Goal: Complete application form: Complete application form

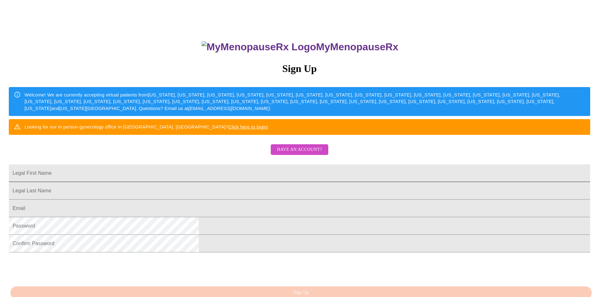
scroll to position [108, 0]
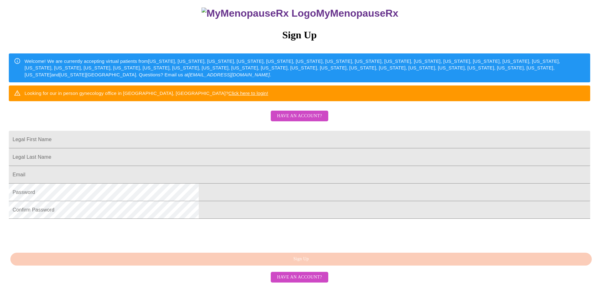
click at [298, 281] on span "Have an account?" at bounding box center [299, 278] width 45 height 8
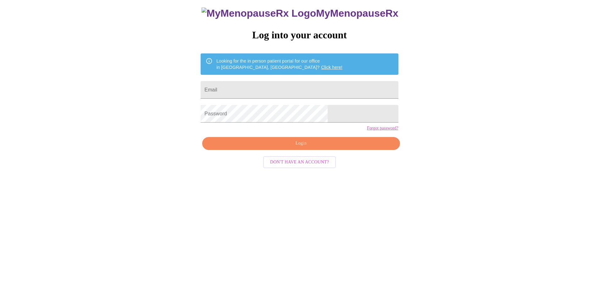
scroll to position [6, 0]
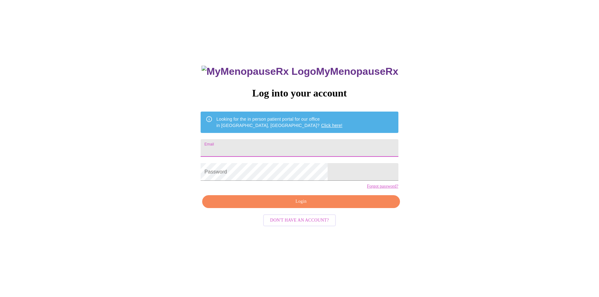
click at [280, 144] on input "Email" at bounding box center [299, 148] width 197 height 18
type input "[EMAIL_ADDRESS][DOMAIN_NAME]"
click at [292, 206] on span "Login" at bounding box center [300, 202] width 183 height 8
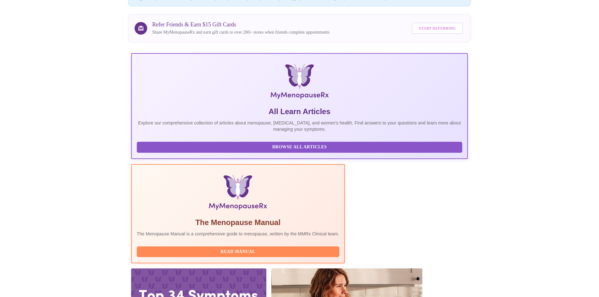
scroll to position [80, 0]
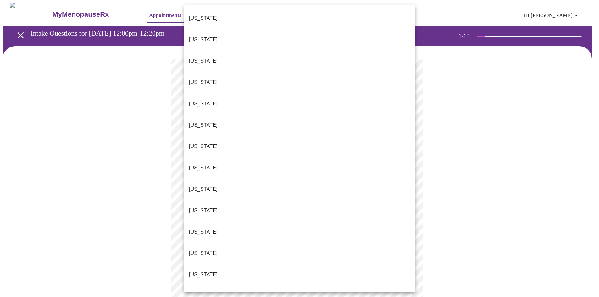
click at [407, 136] on body "MyMenopauseRx Appointments Messaging Labs Uploads Medications Community Refer a…" at bounding box center [300, 292] width 594 height 578
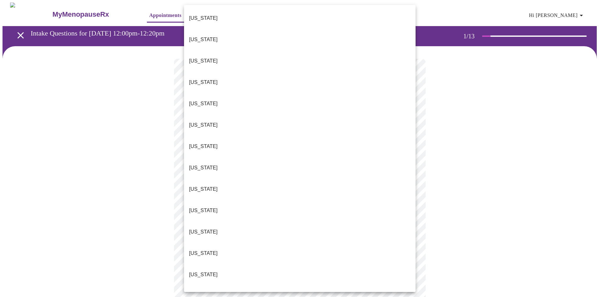
click at [209, 264] on li "[US_STATE]" at bounding box center [299, 274] width 231 height 21
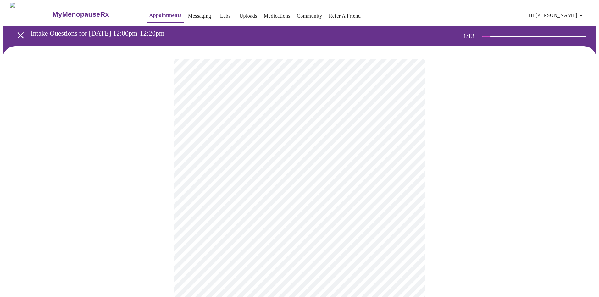
click at [404, 184] on body "MyMenopauseRx Appointments Messaging Labs Uploads Medications Community Refer a…" at bounding box center [300, 290] width 594 height 574
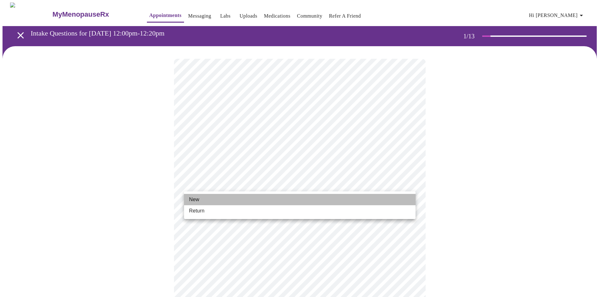
click at [211, 199] on li "New" at bounding box center [299, 199] width 231 height 11
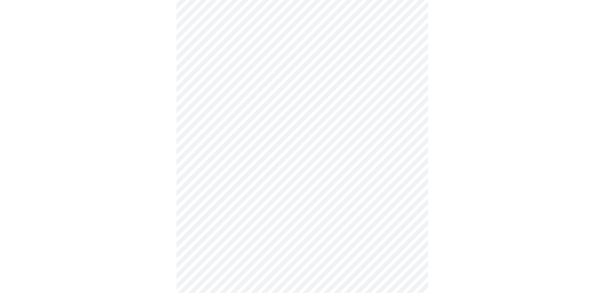
scroll to position [269, 0]
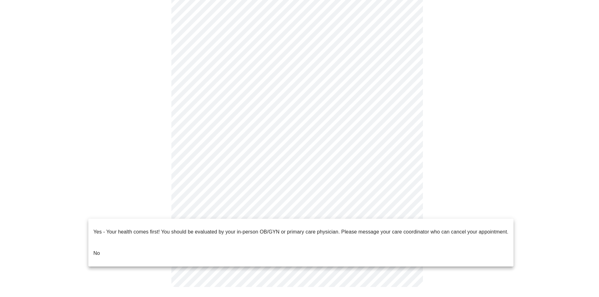
click at [411, 212] on body "MyMenopauseRx Appointments Messaging Labs Uploads Medications Community Refer a…" at bounding box center [300, 17] width 594 height 566
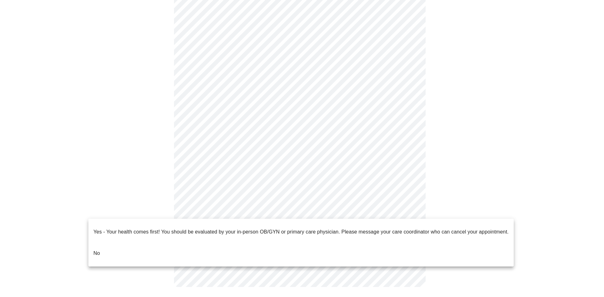
click at [100, 244] on li "No" at bounding box center [300, 253] width 425 height 21
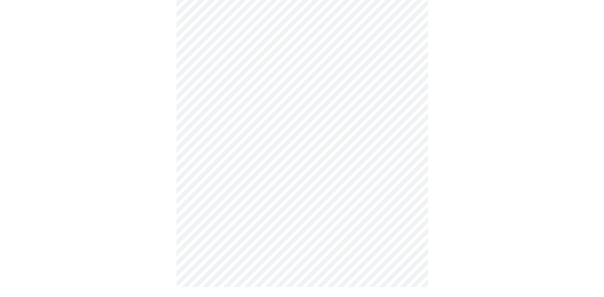
scroll to position [0, 0]
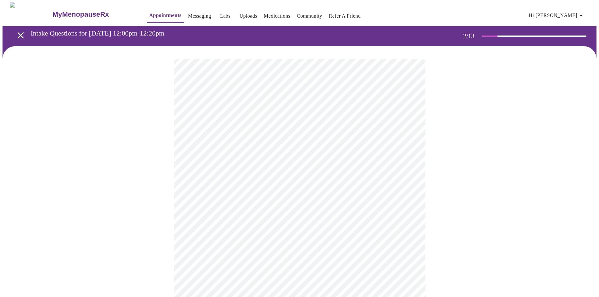
click at [272, 129] on body "MyMenopauseRx Appointments Messaging Labs Uploads Medications Community Refer a…" at bounding box center [300, 192] width 594 height 378
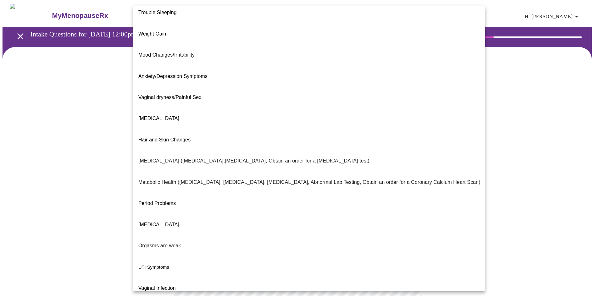
scroll to position [29, 0]
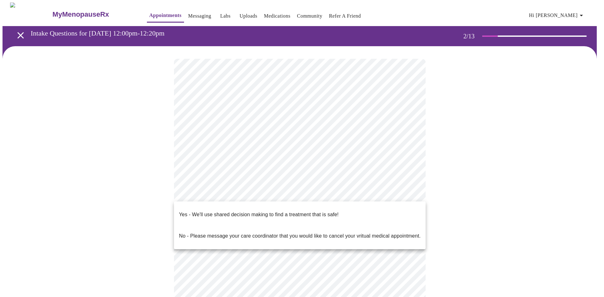
click at [409, 194] on body "MyMenopauseRx Appointments Messaging Labs Uploads Medications Community Refer a…" at bounding box center [302, 190] width 599 height 374
click at [292, 211] on p "Yes - We'll use shared decision making to find a treatment that is safe!" at bounding box center [258, 215] width 159 height 8
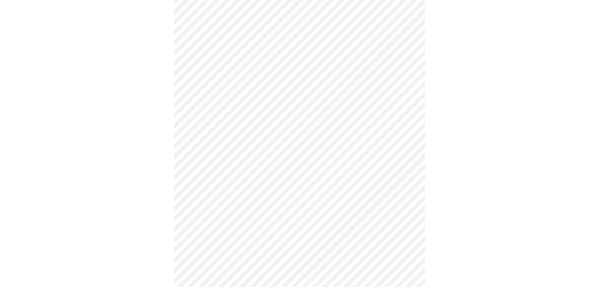
scroll to position [0, 0]
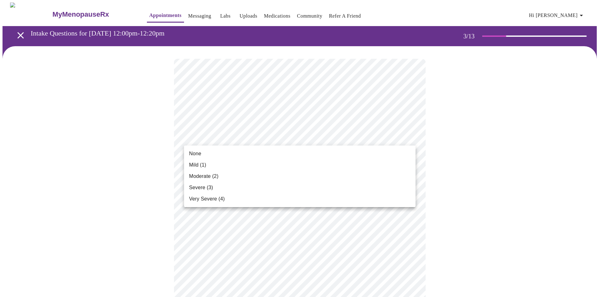
click at [207, 165] on li "Mild (1)" at bounding box center [299, 164] width 231 height 11
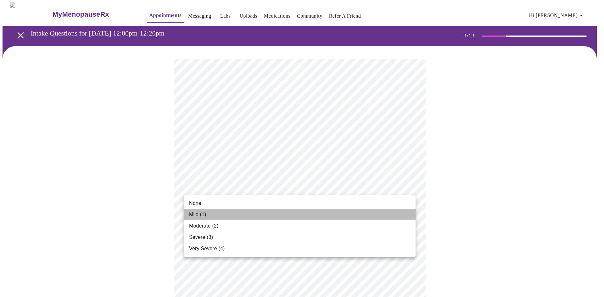
click at [216, 218] on li "Mild (1)" at bounding box center [299, 214] width 231 height 11
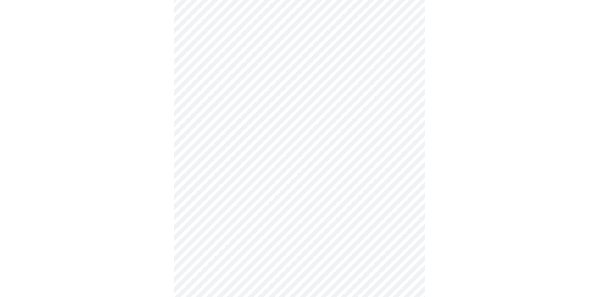
scroll to position [63, 0]
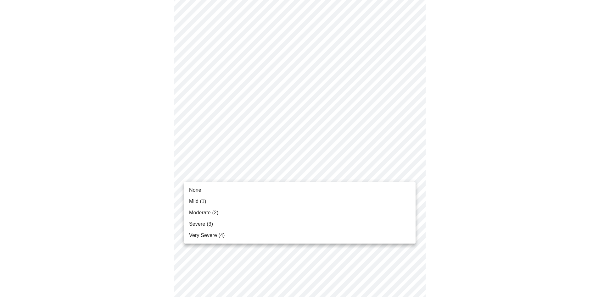
click at [216, 201] on li "Mild (1)" at bounding box center [299, 201] width 231 height 11
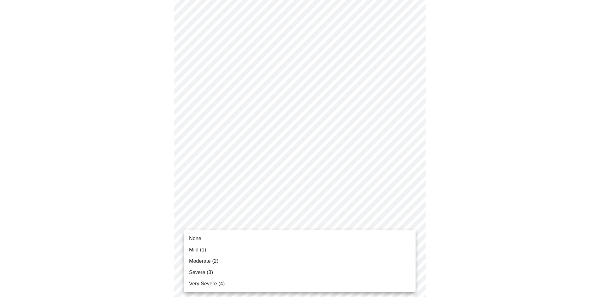
click at [244, 240] on li "None" at bounding box center [299, 238] width 231 height 11
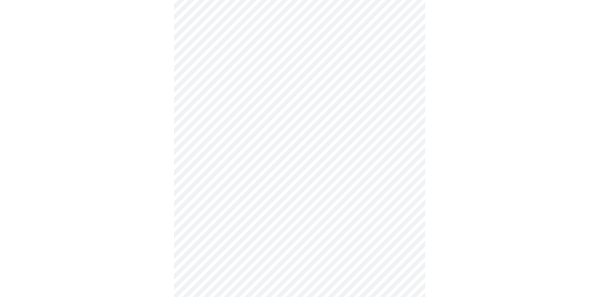
scroll to position [157, 0]
click at [406, 166] on body "MyMenopauseRx Appointments Messaging Labs Uploads Medications Community Refer a…" at bounding box center [300, 245] width 594 height 801
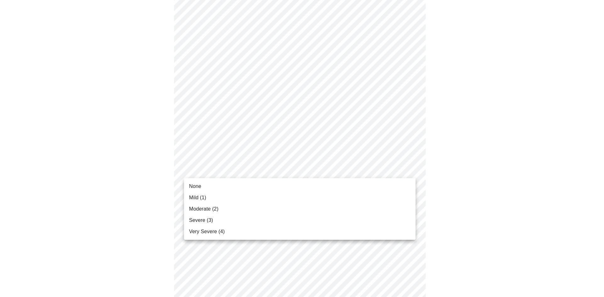
click at [236, 187] on li "None" at bounding box center [299, 186] width 231 height 11
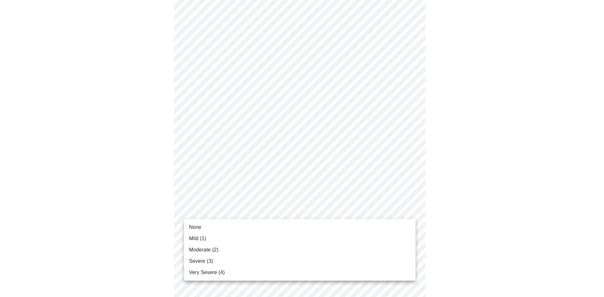
click at [404, 208] on body "MyMenopauseRx Appointments Messaging Labs Uploads Medications Community Refer a…" at bounding box center [302, 241] width 599 height 792
click at [219, 225] on li "None" at bounding box center [299, 227] width 231 height 11
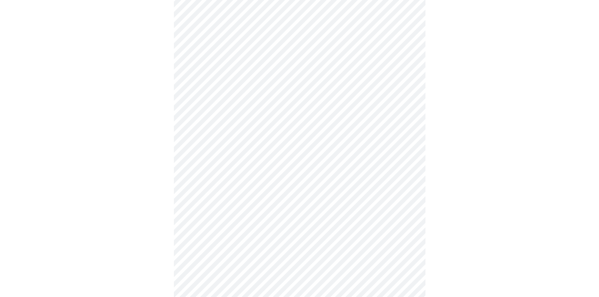
scroll to position [252, 0]
click at [407, 169] on body "MyMenopauseRx Appointments Messaging Labs Uploads Medications Community Refer a…" at bounding box center [300, 143] width 594 height 784
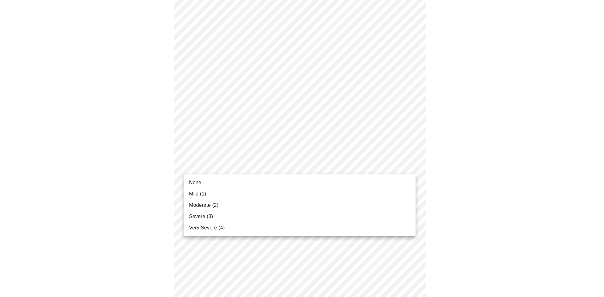
click at [258, 186] on li "None" at bounding box center [299, 182] width 231 height 11
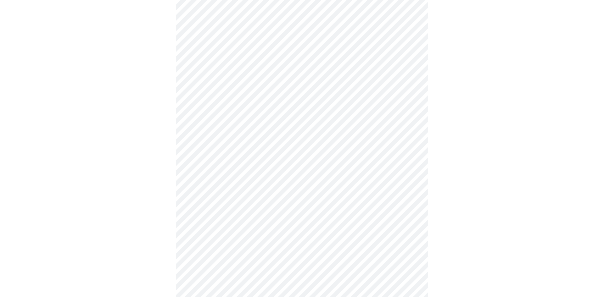
click at [408, 217] on body "MyMenopauseRx Appointments Messaging Labs Uploads Medications Community Refer a…" at bounding box center [302, 138] width 599 height 775
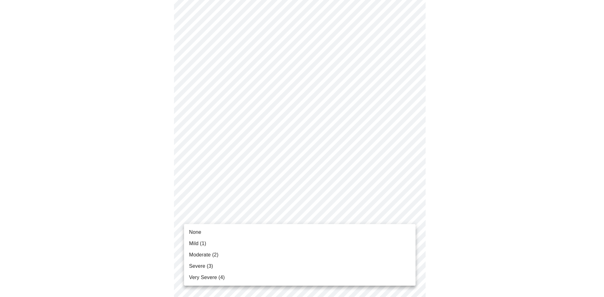
click at [297, 231] on li "None" at bounding box center [299, 232] width 231 height 11
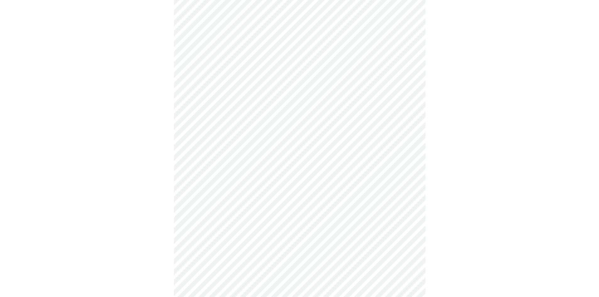
scroll to position [346, 0]
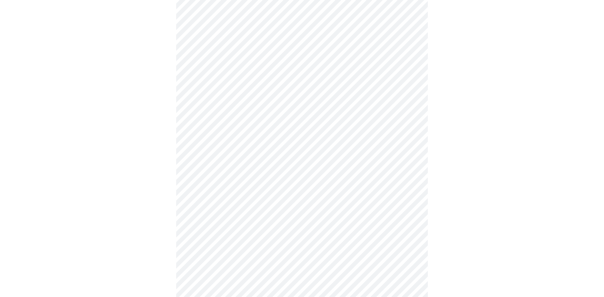
click at [409, 170] on body "MyMenopauseRx Appointments Messaging Labs Uploads Medications Community Refer a…" at bounding box center [302, 40] width 599 height 766
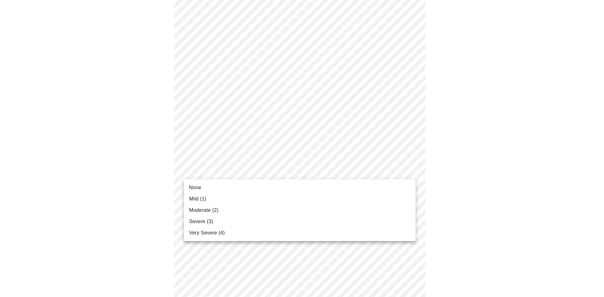
click at [274, 192] on li "None" at bounding box center [299, 187] width 231 height 11
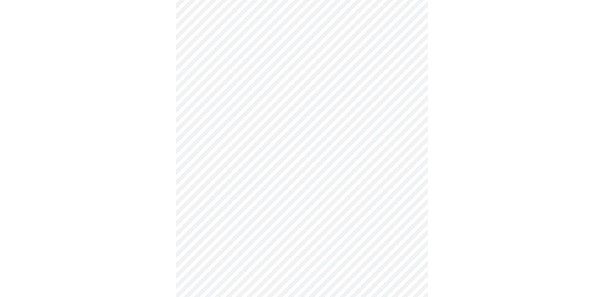
click at [408, 218] on body "MyMenopauseRx Appointments Messaging Labs Uploads Medications Community Refer a…" at bounding box center [302, 35] width 599 height 757
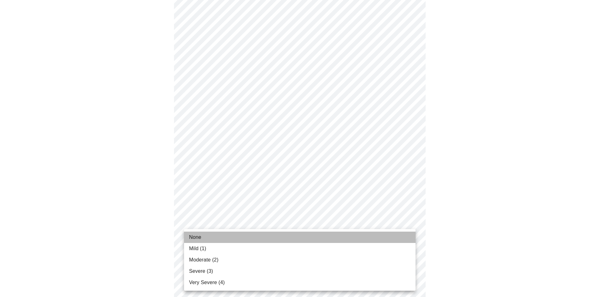
click at [236, 236] on li "None" at bounding box center [299, 237] width 231 height 11
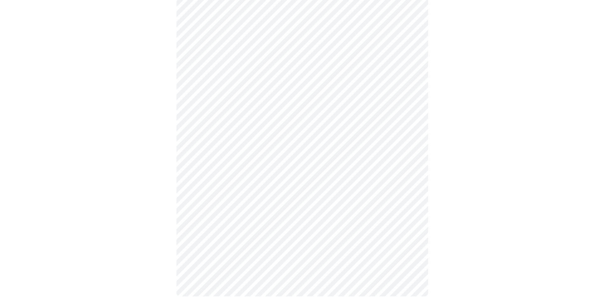
scroll to position [451, 0]
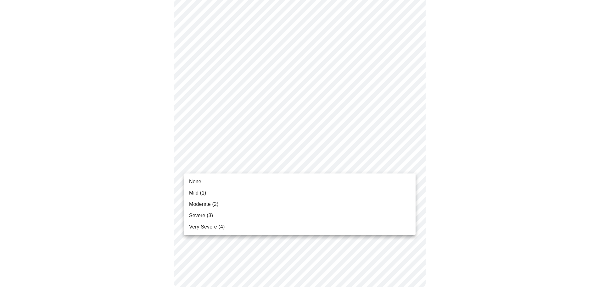
click at [233, 184] on li "None" at bounding box center [299, 181] width 231 height 11
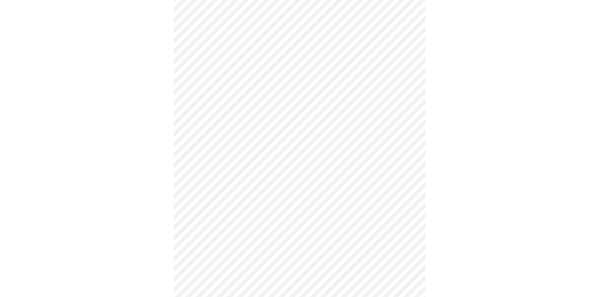
scroll to position [252, 0]
click at [409, 133] on body "MyMenopauseRx Appointments Messaging Labs Uploads Medications Community Refer a…" at bounding box center [300, 61] width 594 height 621
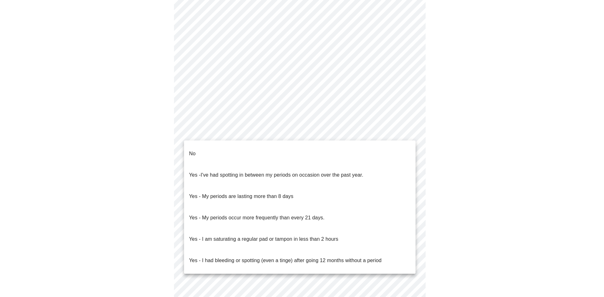
click at [210, 148] on li "No" at bounding box center [299, 153] width 231 height 21
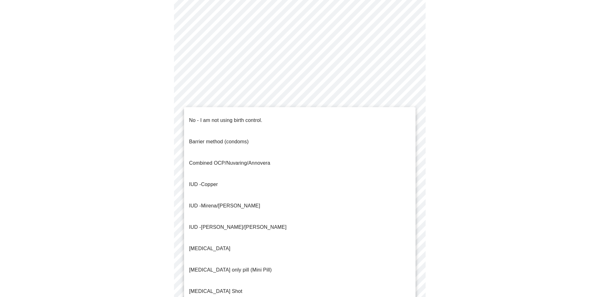
click at [408, 176] on body "MyMenopauseRx Appointments Messaging Labs Uploads Medications Community Refer a…" at bounding box center [302, 59] width 599 height 617
click at [217, 119] on p "No - I am not using birth control." at bounding box center [225, 121] width 73 height 8
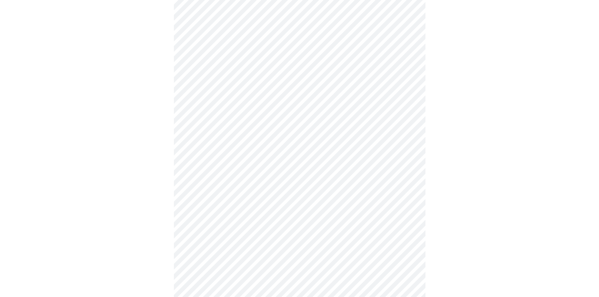
click at [402, 226] on body "MyMenopauseRx Appointments Messaging Labs Uploads Medications Community Refer a…" at bounding box center [300, 57] width 594 height 613
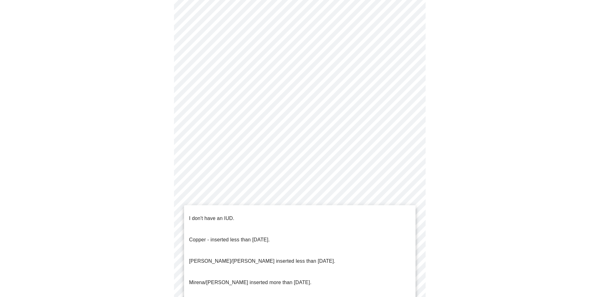
click at [238, 211] on li "I don't have an IUD." at bounding box center [299, 218] width 231 height 21
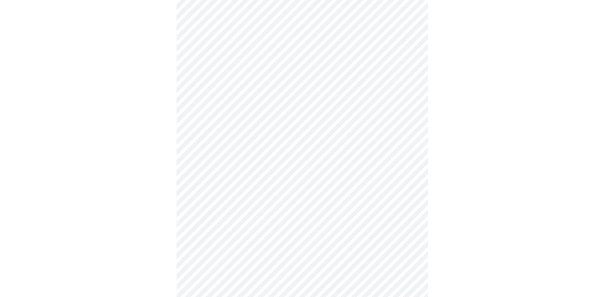
scroll to position [312, 0]
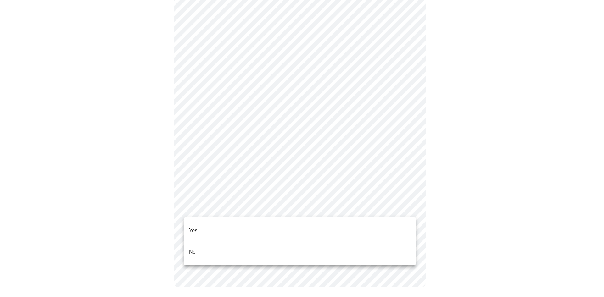
click at [289, 229] on li "Yes" at bounding box center [299, 230] width 231 height 21
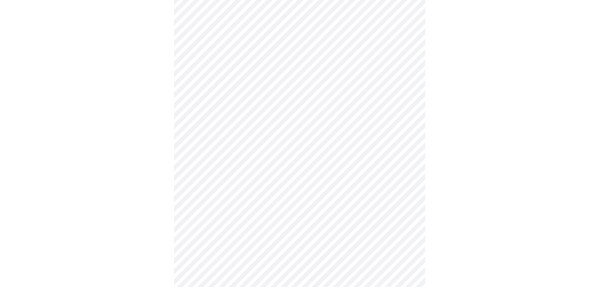
scroll to position [0, 0]
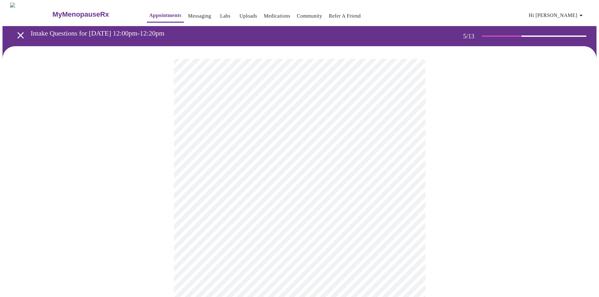
click at [409, 164] on body "MyMenopauseRx Appointments Messaging Labs Uploads Medications Community Refer a…" at bounding box center [300, 257] width 594 height 509
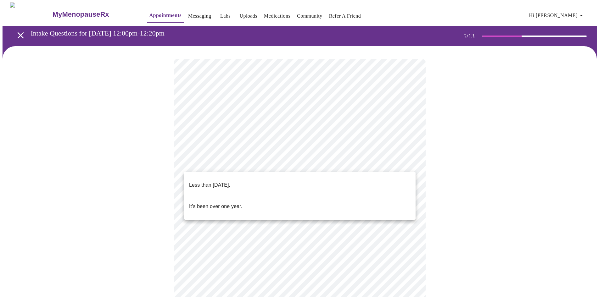
click at [245, 180] on li "Less than [DATE]." at bounding box center [299, 185] width 231 height 21
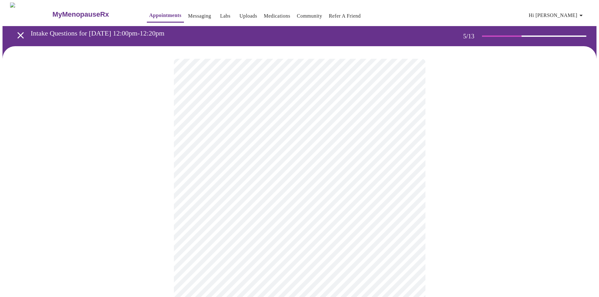
click at [408, 218] on body "MyMenopauseRx Appointments Messaging Labs Uploads Medications Community Refer a…" at bounding box center [300, 256] width 594 height 506
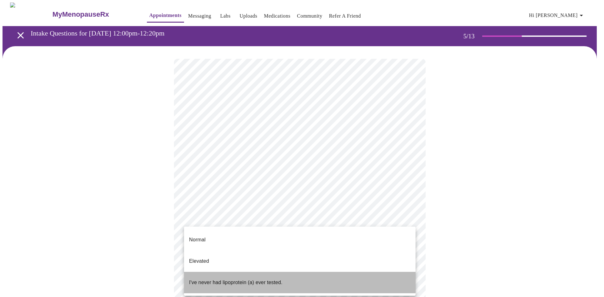
click at [267, 279] on p "I've never had lipoprotein (a) ever tested." at bounding box center [235, 283] width 93 height 8
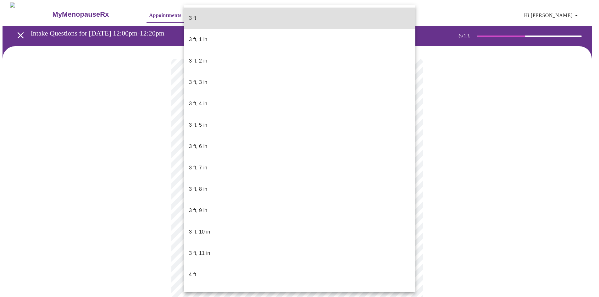
click at [407, 180] on body "MyMenopauseRx Appointments Messaging Labs Uploads Medications Community Refer a…" at bounding box center [300, 171] width 594 height 336
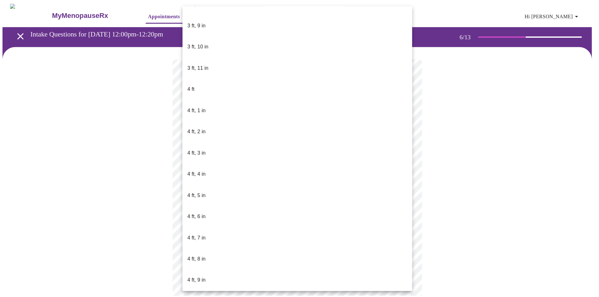
scroll to position [252, 0]
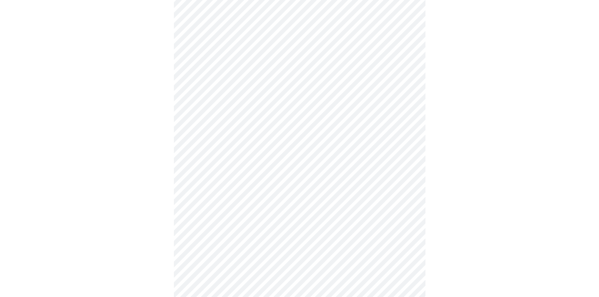
scroll to position [1604, 0]
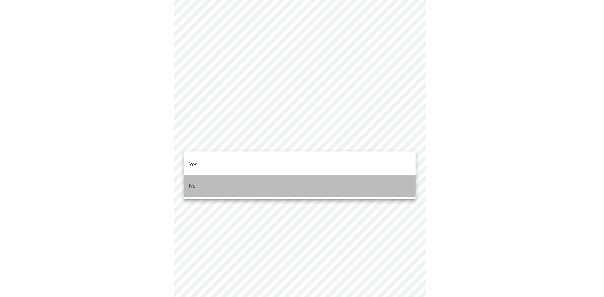
click at [205, 175] on li "No" at bounding box center [299, 185] width 231 height 21
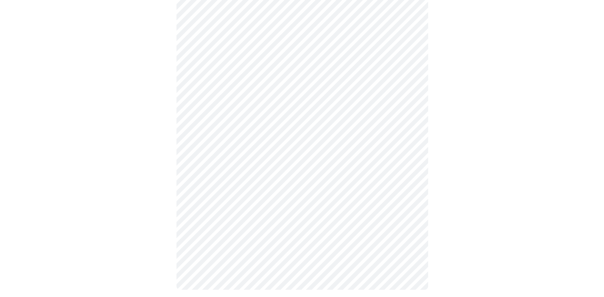
scroll to position [314, 0]
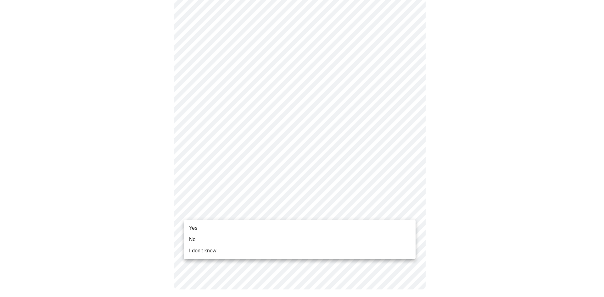
click at [226, 228] on li "Yes" at bounding box center [299, 228] width 231 height 11
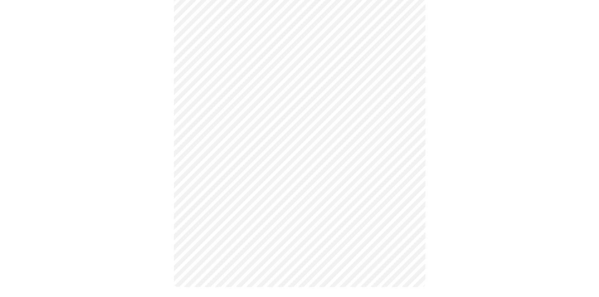
scroll to position [0, 0]
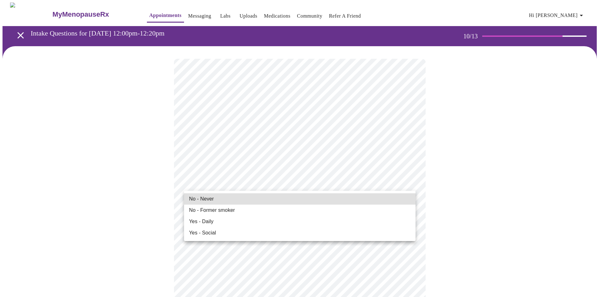
click at [215, 201] on li "No - Never" at bounding box center [299, 198] width 231 height 11
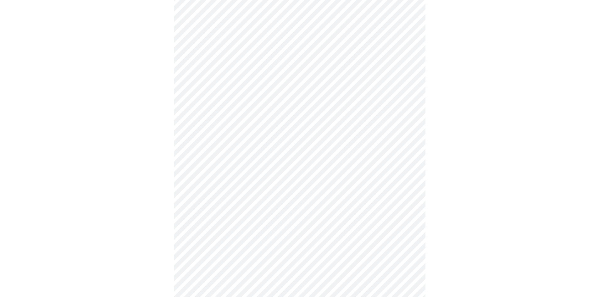
scroll to position [440, 0]
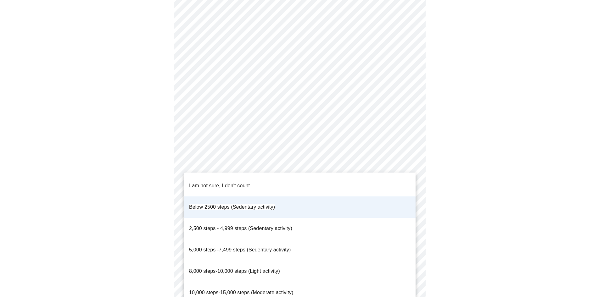
click at [275, 269] on span "8,000 steps-10,000 steps (Light activity)" at bounding box center [234, 271] width 91 height 5
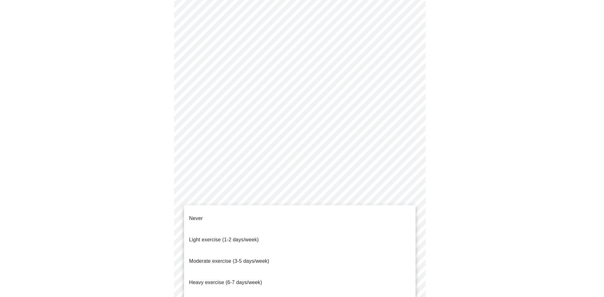
click at [244, 237] on span "Light exercise (1-2 days/week)" at bounding box center [224, 239] width 70 height 5
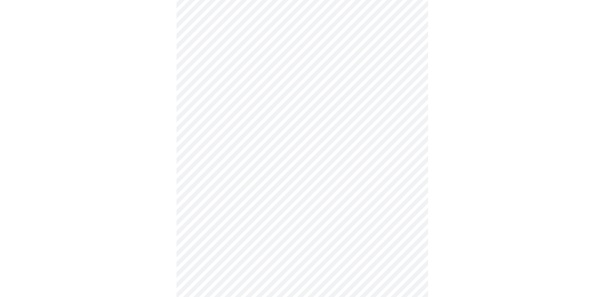
scroll to position [519, 0]
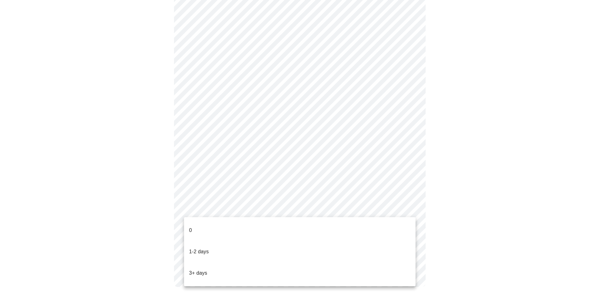
click at [196, 269] on p "3+ days" at bounding box center [198, 273] width 18 height 8
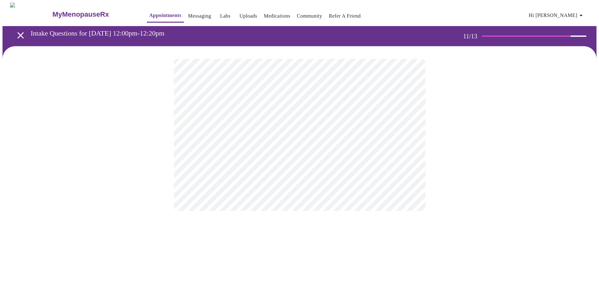
scroll to position [0, 0]
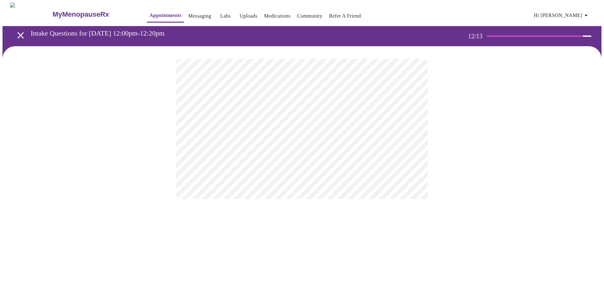
click at [406, 129] on body "MyMenopauseRx Appointments Messaging Labs Uploads Medications Community Refer a…" at bounding box center [302, 107] width 599 height 209
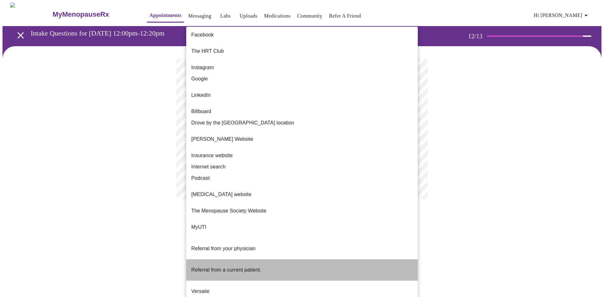
click at [248, 267] on span "Referral from a current patient." at bounding box center [226, 269] width 70 height 5
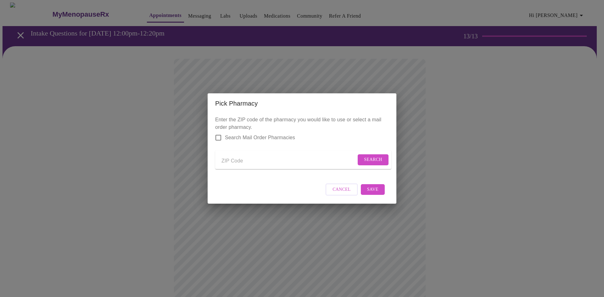
click at [246, 160] on input "Send a message to your care team" at bounding box center [288, 161] width 135 height 10
type input "60177"
click at [367, 156] on span "Search" at bounding box center [373, 160] width 18 height 8
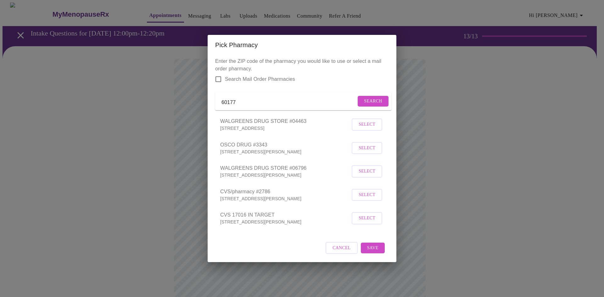
click at [369, 151] on span "Select" at bounding box center [366, 148] width 17 height 8
click at [374, 252] on span "Save" at bounding box center [372, 248] width 11 height 8
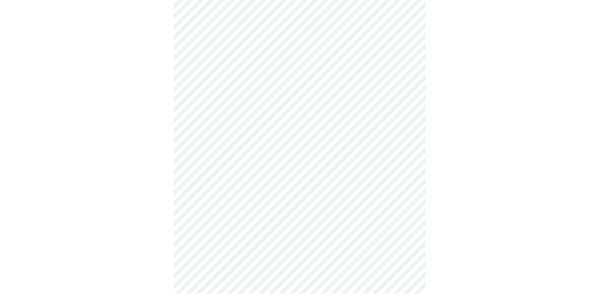
scroll to position [176, 0]
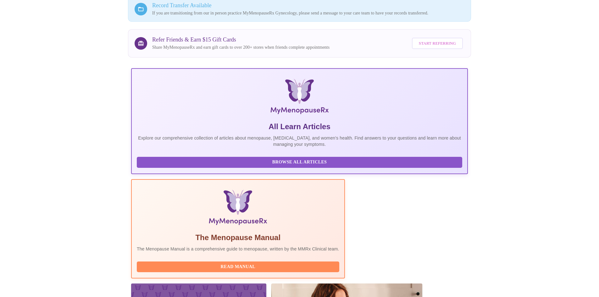
scroll to position [17, 0]
